Goal: Task Accomplishment & Management: Use online tool/utility

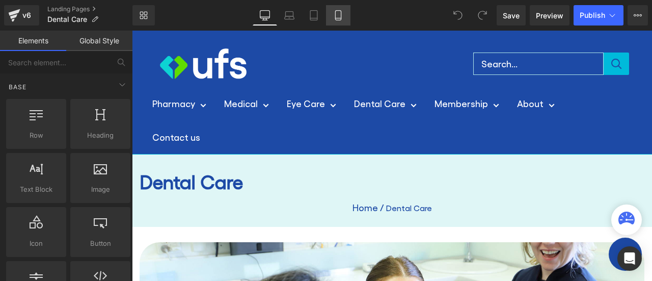
click at [340, 12] on icon at bounding box center [338, 15] width 10 height 10
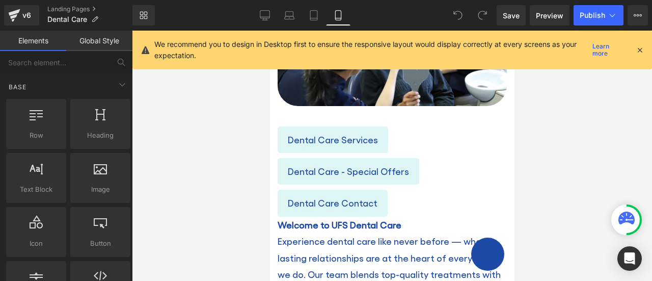
scroll to position [186, 0]
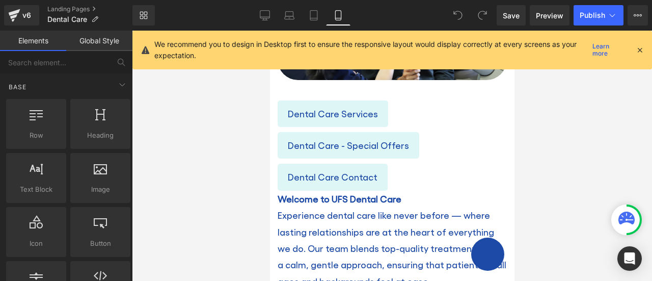
drag, startPoint x: 509, startPoint y: 85, endPoint x: 793, endPoint y: 159, distance: 294.2
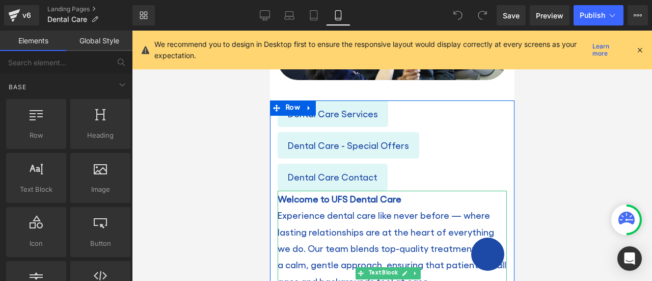
click at [280, 196] on span "Welcome to UFS Dental Care" at bounding box center [339, 198] width 124 height 11
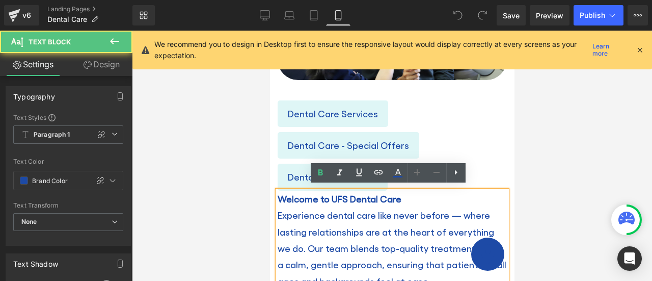
click at [277, 191] on div "Welcome to UFS Dental Care Experience dental care like never before — where las…" at bounding box center [391, 272] width 229 height 165
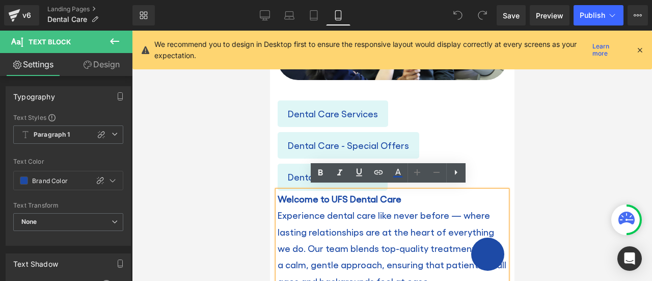
click at [277, 191] on div "Welcome to UFS Dental Care Experience dental care like never before — where las…" at bounding box center [391, 272] width 229 height 165
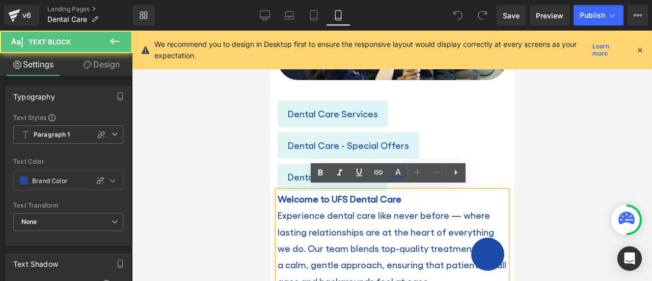
click at [277, 193] on span "Welcome to UFS Dental Care" at bounding box center [339, 198] width 124 height 11
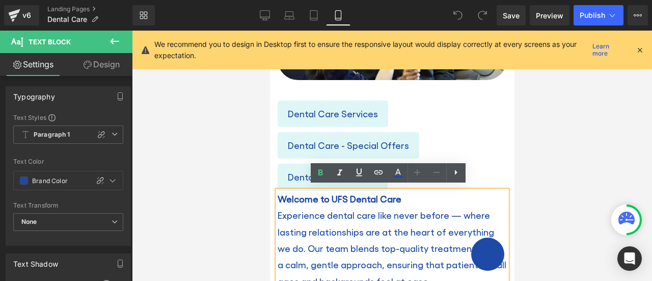
scroll to position [203, 0]
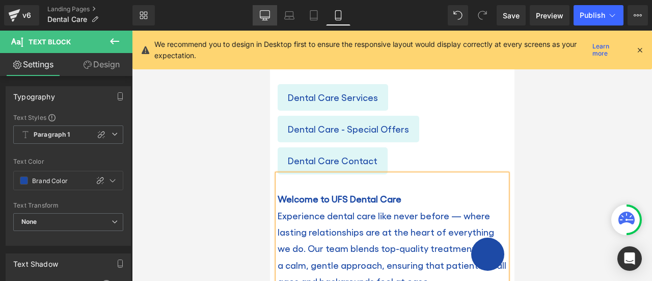
click at [263, 19] on icon at bounding box center [264, 19] width 3 height 2
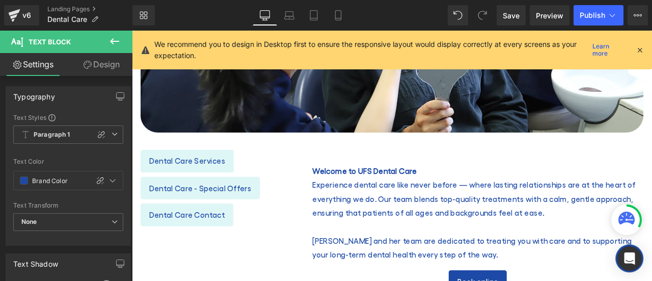
scroll to position [0, 0]
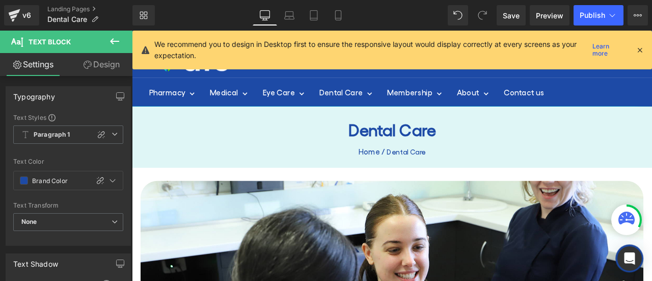
drag, startPoint x: 744, startPoint y: 152, endPoint x: 783, endPoint y: 82, distance: 79.8
click at [594, 13] on span "Publish" at bounding box center [591, 15] width 25 height 8
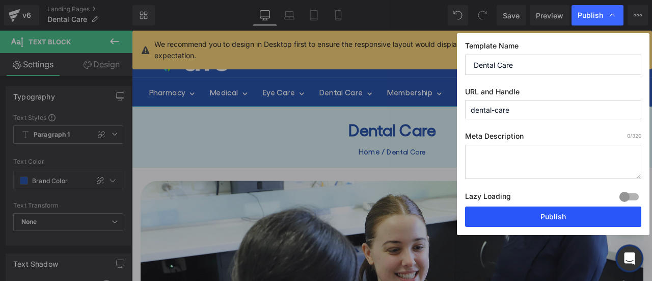
click at [532, 217] on button "Publish" at bounding box center [553, 216] width 176 height 20
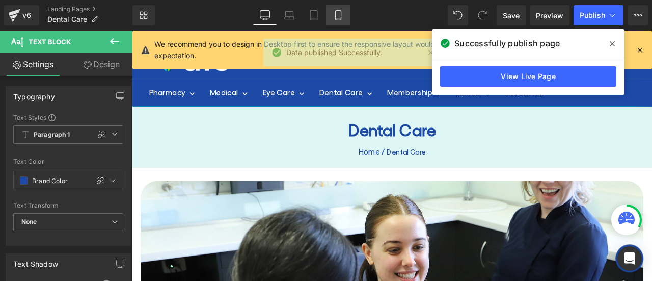
click at [336, 21] on link "Mobile" at bounding box center [338, 15] width 24 height 20
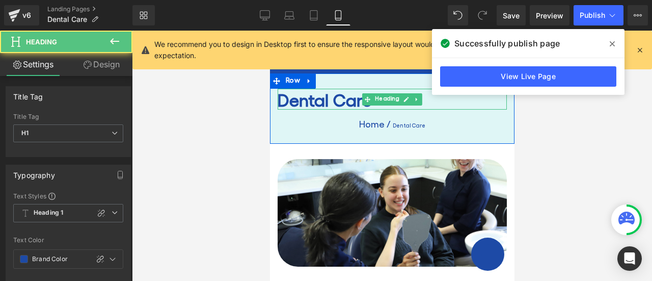
click at [277, 99] on h1 "Dental Care" at bounding box center [391, 99] width 229 height 21
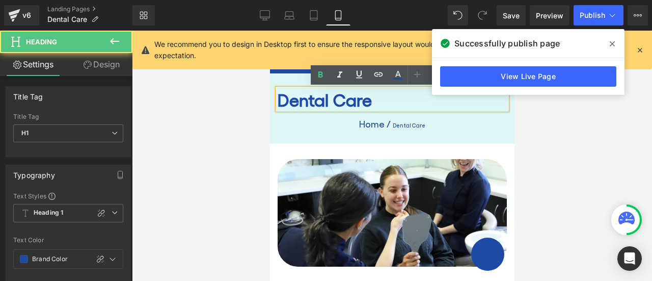
click at [277, 99] on h1 "Dental Care" at bounding box center [391, 99] width 229 height 21
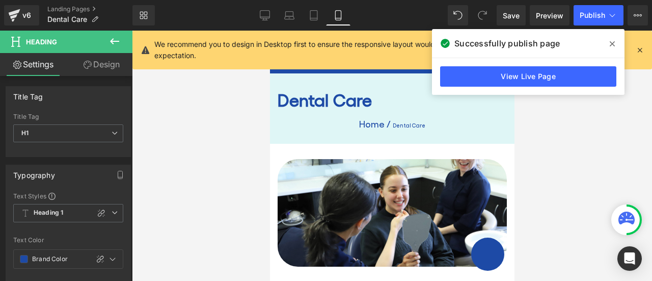
click at [616, 44] on span at bounding box center [612, 44] width 16 height 16
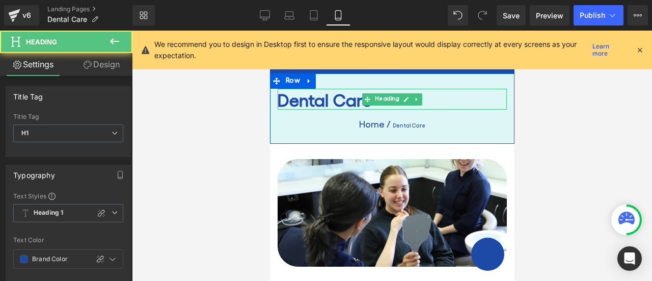
click at [279, 98] on h1 "Dental Care" at bounding box center [391, 99] width 229 height 21
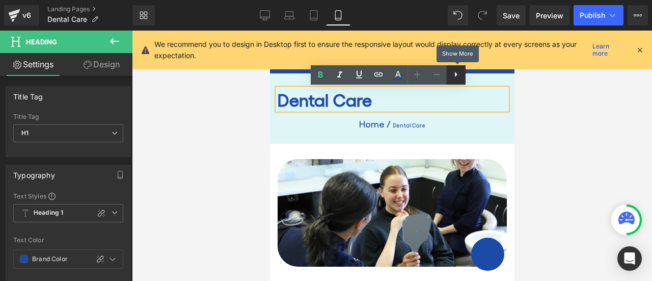
click at [459, 76] on icon at bounding box center [456, 74] width 12 height 12
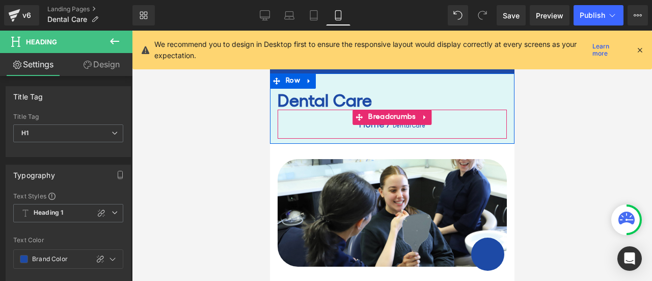
click at [365, 109] on span "Breadcrumbs" at bounding box center [391, 116] width 52 height 15
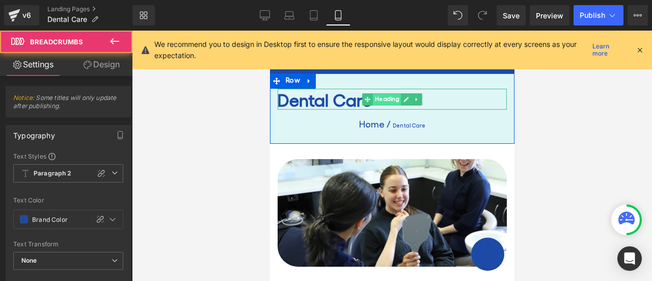
click at [372, 101] on span "Heading" at bounding box center [386, 99] width 28 height 12
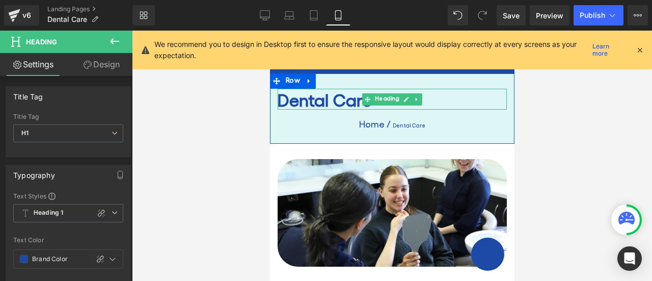
click at [339, 101] on h1 "Dental Care" at bounding box center [391, 99] width 229 height 21
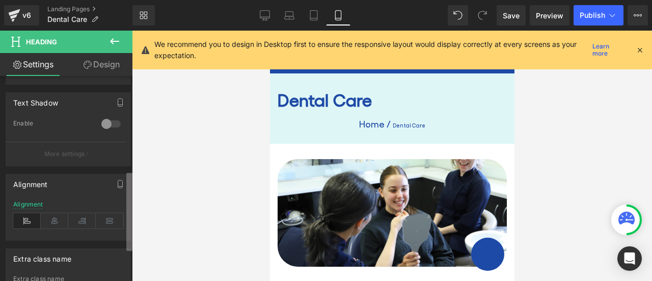
scroll to position [246, 0]
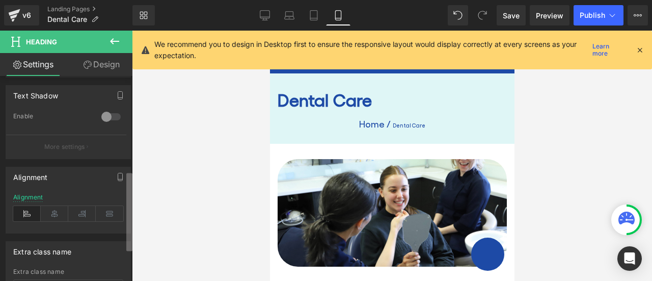
click at [152, 217] on div "Heading You are previewing how the will restyle your page. You can not edit Ele…" at bounding box center [326, 149] width 652 height 298
click at [56, 211] on icon at bounding box center [54, 213] width 27 height 15
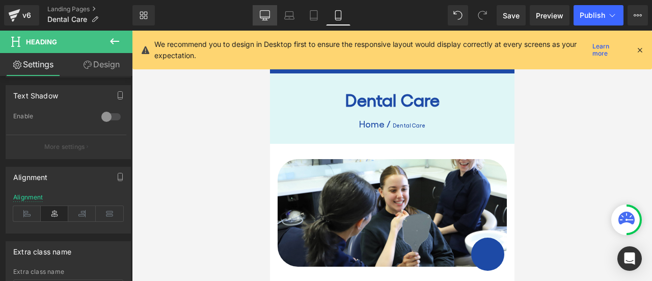
click at [261, 20] on icon at bounding box center [265, 15] width 10 height 10
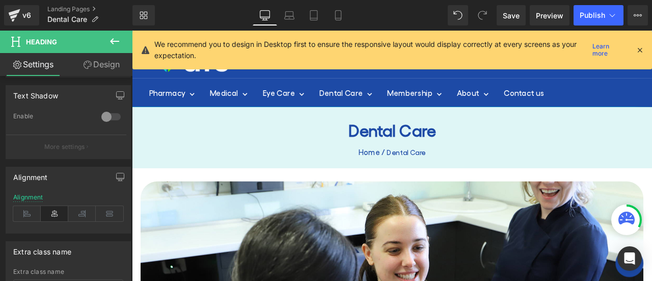
scroll to position [47, 0]
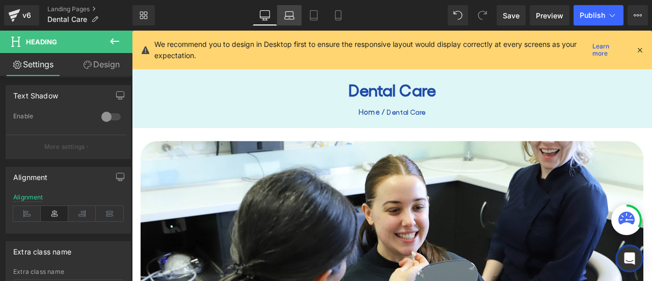
click at [287, 15] on icon at bounding box center [289, 15] width 10 height 10
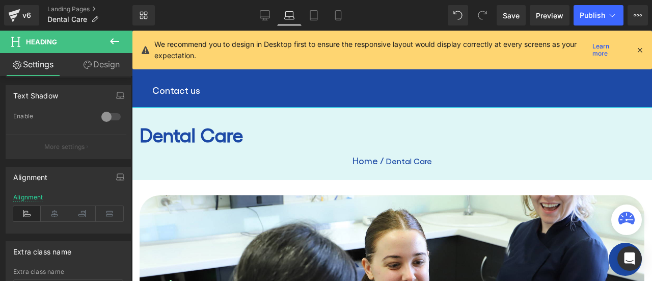
scroll to position [81, 0]
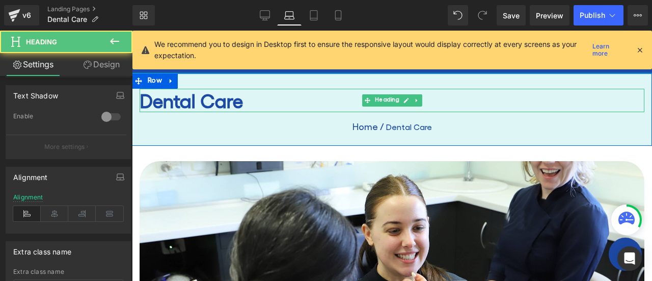
click at [158, 104] on h1 "Dental Care" at bounding box center [392, 100] width 505 height 23
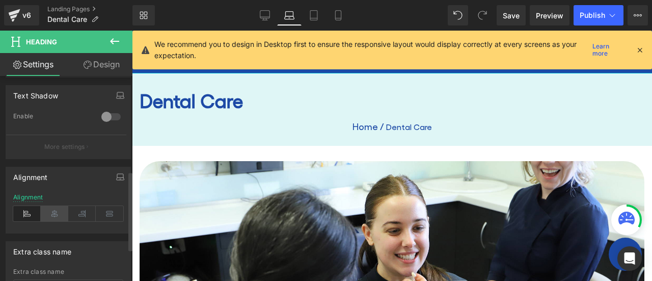
click at [49, 215] on icon at bounding box center [54, 213] width 27 height 15
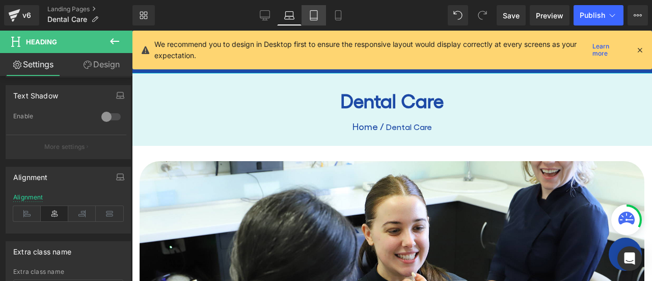
click at [321, 16] on link "Tablet" at bounding box center [313, 15] width 24 height 20
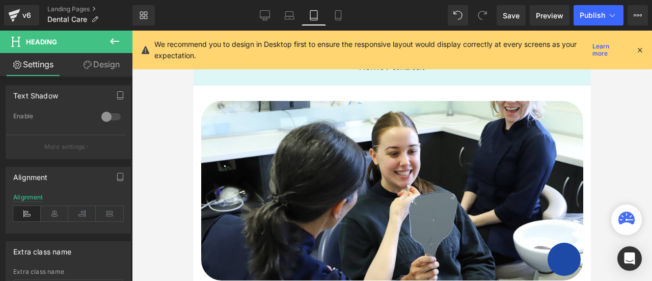
scroll to position [23, 0]
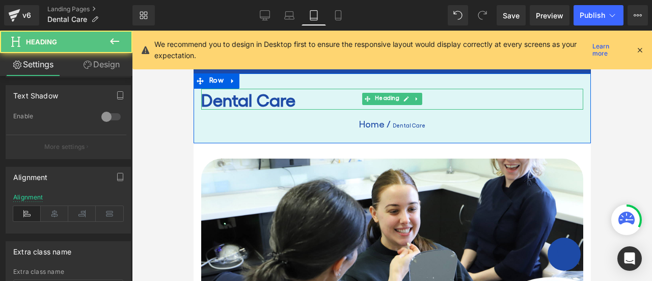
click at [205, 99] on h1 "Dental Care" at bounding box center [392, 99] width 382 height 21
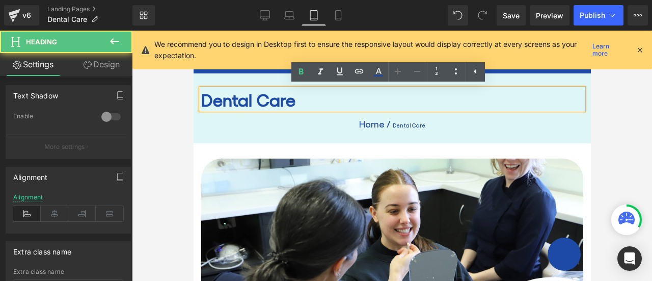
click at [201, 99] on h1 "Dental Care" at bounding box center [392, 99] width 382 height 21
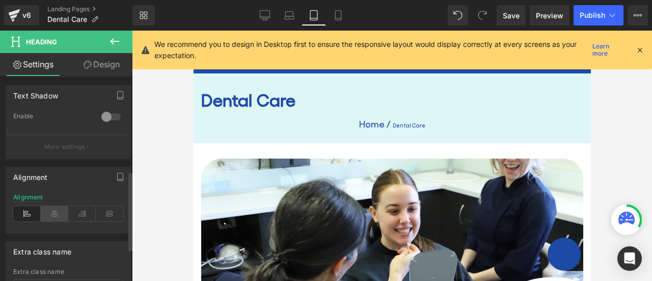
click at [46, 211] on icon at bounding box center [54, 213] width 27 height 15
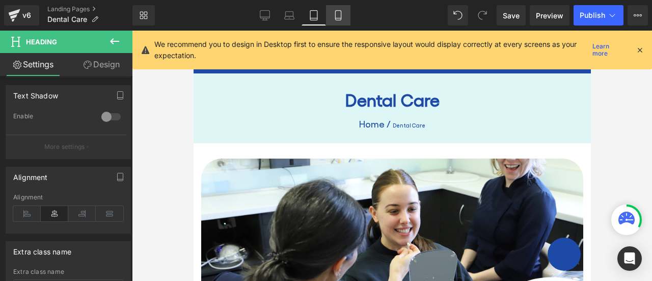
click at [332, 19] on link "Mobile" at bounding box center [338, 15] width 24 height 20
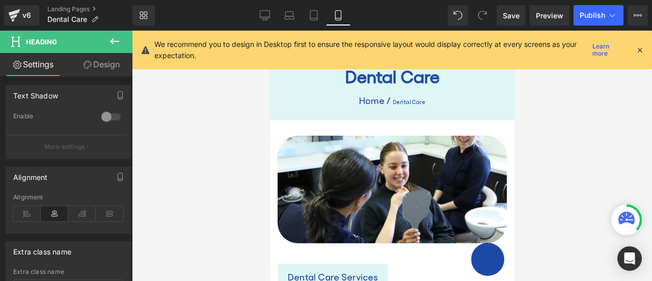
scroll to position [0, 0]
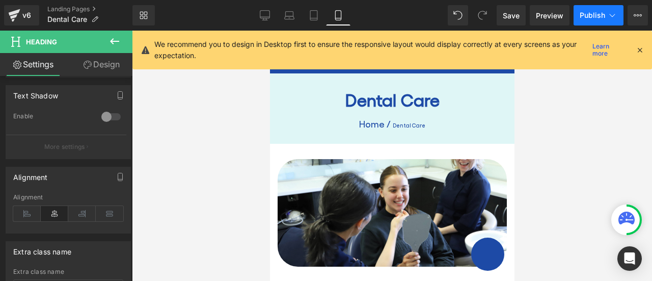
click at [594, 13] on span "Publish" at bounding box center [591, 15] width 25 height 8
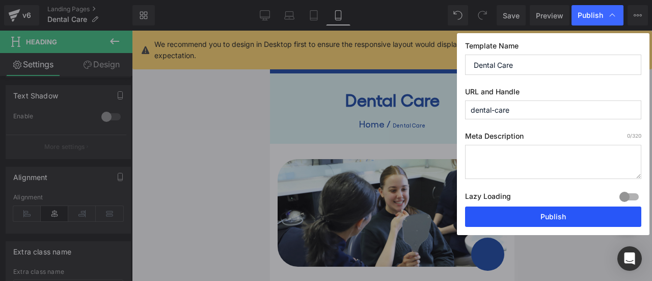
click at [537, 212] on button "Publish" at bounding box center [553, 216] width 176 height 20
